Goal: Navigation & Orientation: Understand site structure

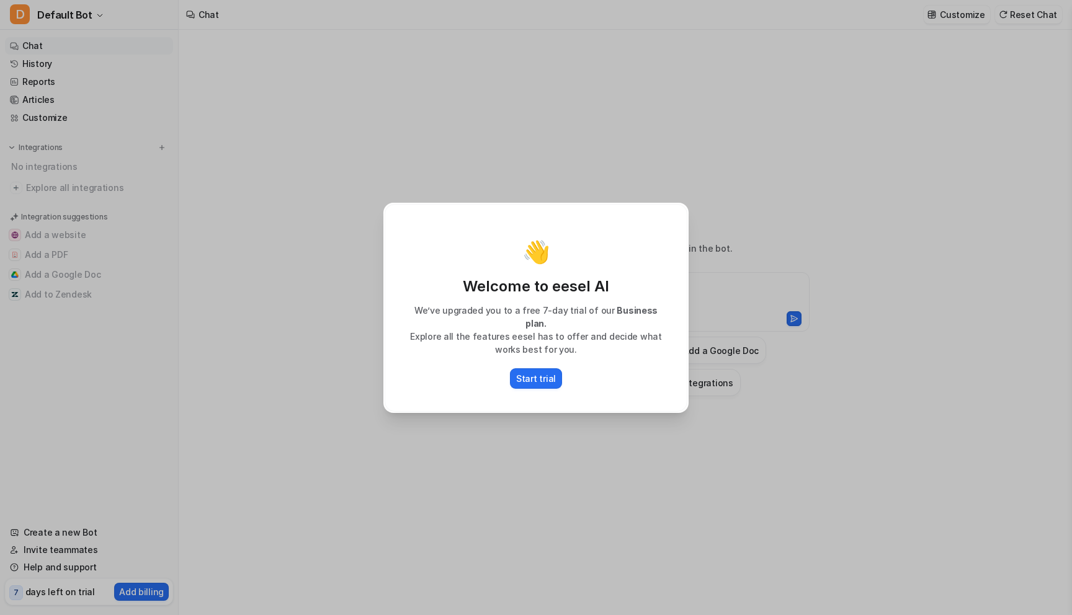
click at [533, 145] on div "👋 Welcome to eesel AI We’ve upgraded you to a free 7-day trial of our Business …" at bounding box center [535, 307] width 325 height 615
click at [527, 369] on button "Start trial" at bounding box center [536, 379] width 52 height 20
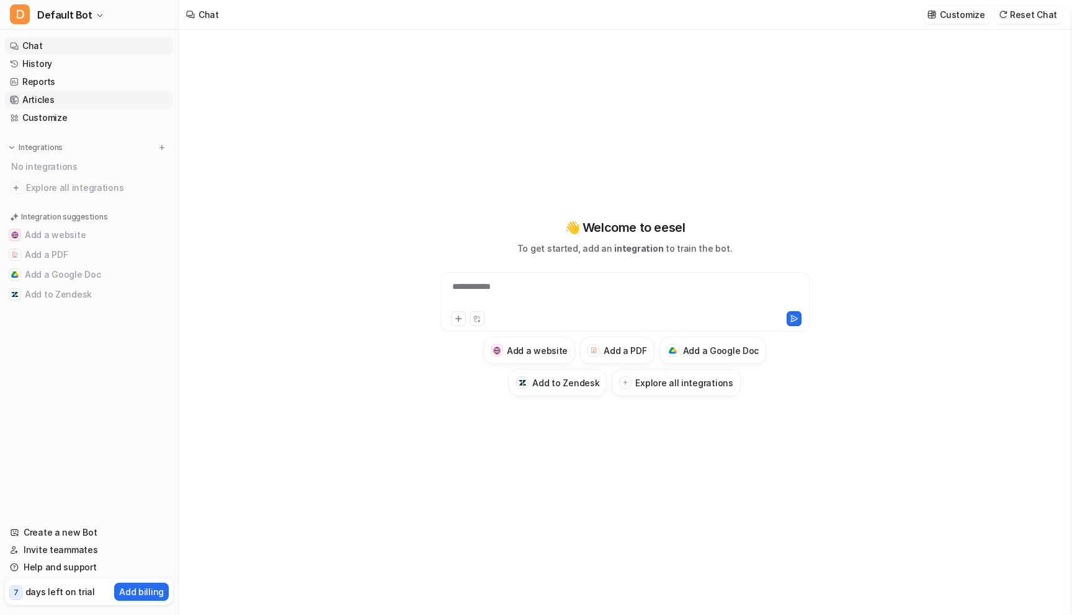
click at [14, 93] on link "Articles" at bounding box center [89, 99] width 168 height 17
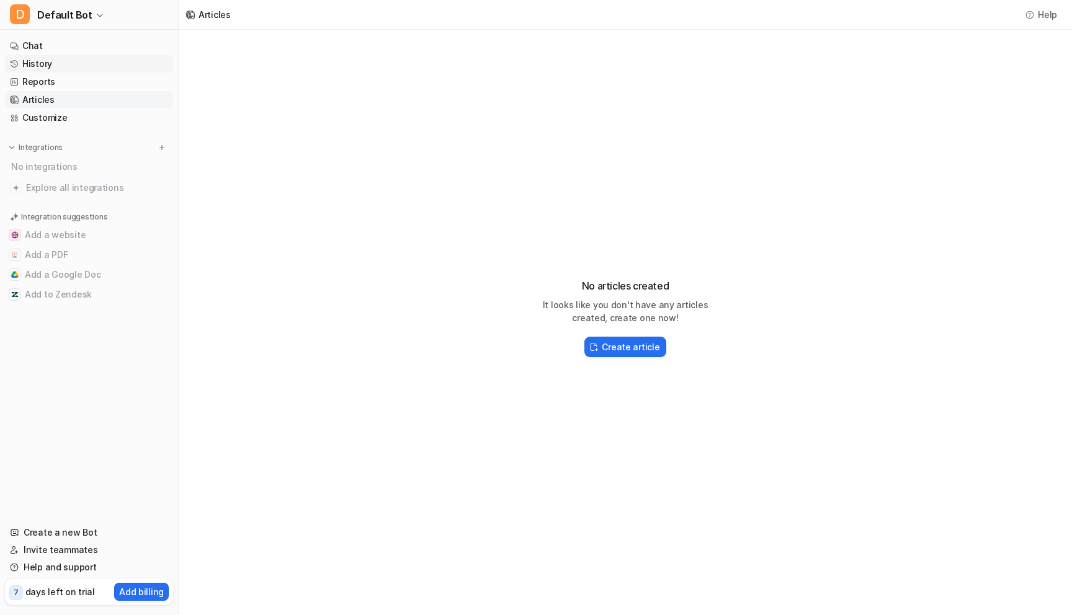
click at [60, 56] on link "History" at bounding box center [89, 63] width 168 height 17
click at [60, 66] on link "History" at bounding box center [89, 63] width 168 height 17
click at [61, 81] on link "Reports" at bounding box center [89, 81] width 168 height 17
